Goal: Information Seeking & Learning: Learn about a topic

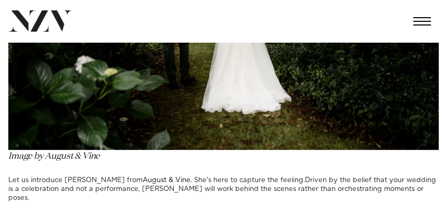
scroll to position [2496, 0]
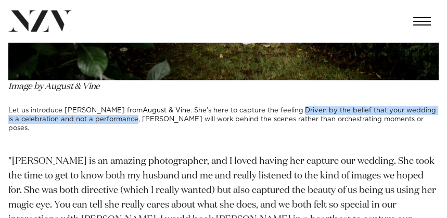
drag, startPoint x: 263, startPoint y: 113, endPoint x: 123, endPoint y: 119, distance: 140.0
click at [123, 119] on h3 "Let us introduce [PERSON_NAME] from August & Vine . She's here to capture the f…" at bounding box center [223, 119] width 430 height 27
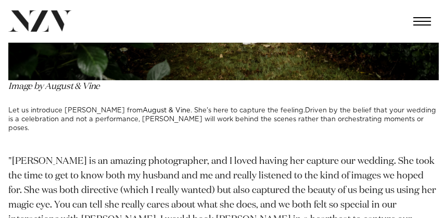
drag, startPoint x: 118, startPoint y: 122, endPoint x: 102, endPoint y: 149, distance: 31.2
click at [102, 154] on div ""[PERSON_NAME] is an amazing photographer, and I loved having her capture our w…" at bounding box center [223, 205] width 430 height 102
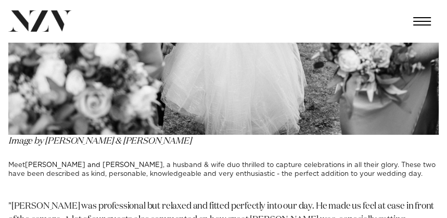
scroll to position [6588, 0]
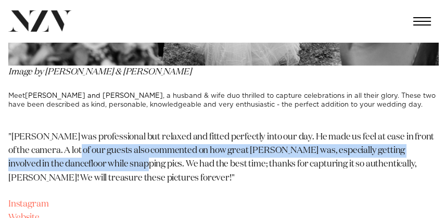
drag, startPoint x: 76, startPoint y: 125, endPoint x: 129, endPoint y: 140, distance: 54.7
click at [129, 140] on p ""[PERSON_NAME] was professional but relaxed and fitted perfectly into our day. …" at bounding box center [223, 158] width 430 height 55
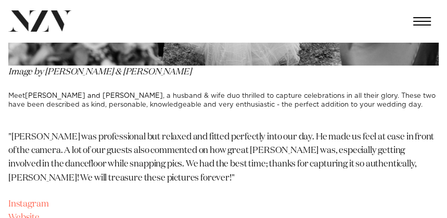
drag, startPoint x: 129, startPoint y: 139, endPoint x: 174, endPoint y: 157, distance: 47.9
click at [174, 157] on p ""[PERSON_NAME] was professional but relaxed and fitted perfectly into our day. …" at bounding box center [223, 158] width 430 height 55
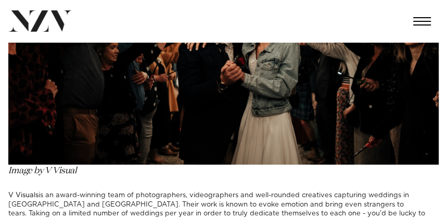
scroll to position [7559, 0]
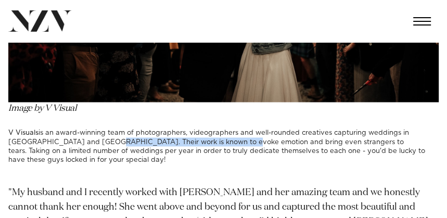
drag, startPoint x: 87, startPoint y: 111, endPoint x: 220, endPoint y: 112, distance: 133.1
click at [220, 128] on h3 "V Visuals is an award-winning team of photographers, videographers and well-rou…" at bounding box center [223, 146] width 430 height 36
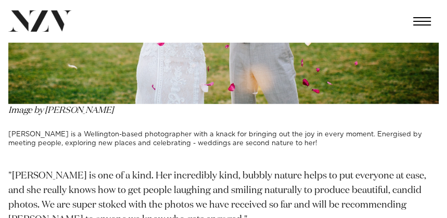
scroll to position [8113, 0]
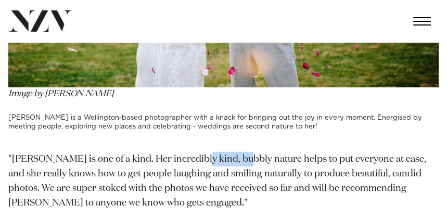
drag, startPoint x: 183, startPoint y: 114, endPoint x: 225, endPoint y: 114, distance: 41.6
click at [225, 152] on div ""[PERSON_NAME] is one of a kind. Her incredibly kind, bubbly nature helps to pu…" at bounding box center [223, 181] width 430 height 58
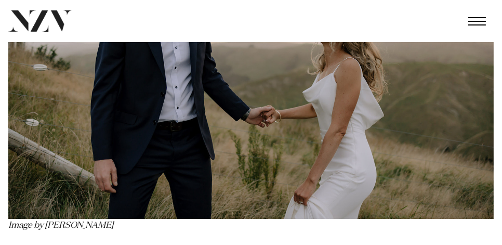
scroll to position [10020, 0]
